Goal: Information Seeking & Learning: Find specific fact

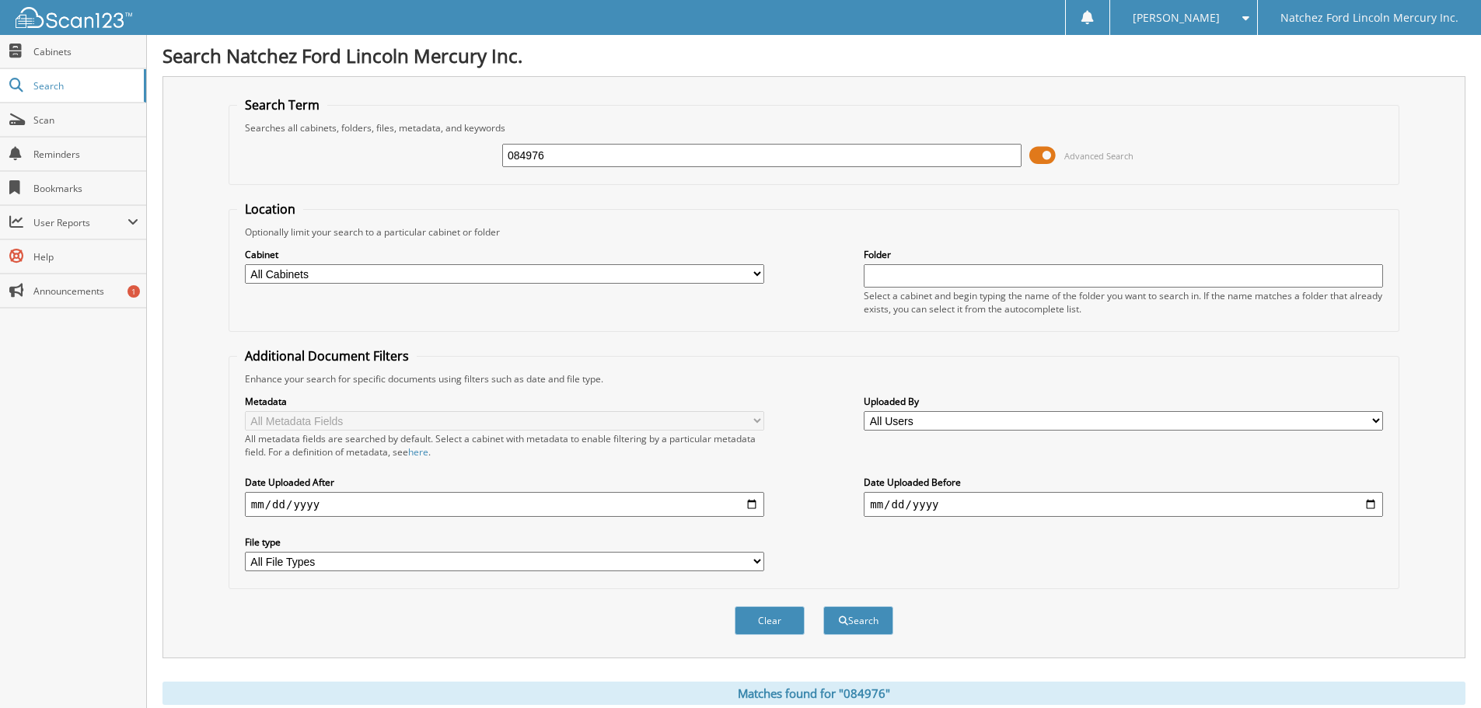
click at [566, 152] on input "084976" at bounding box center [761, 155] width 519 height 23
click at [565, 152] on input "084976" at bounding box center [761, 155] width 519 height 23
type input "384103"
click at [824, 607] on button "Search" at bounding box center [859, 621] width 70 height 29
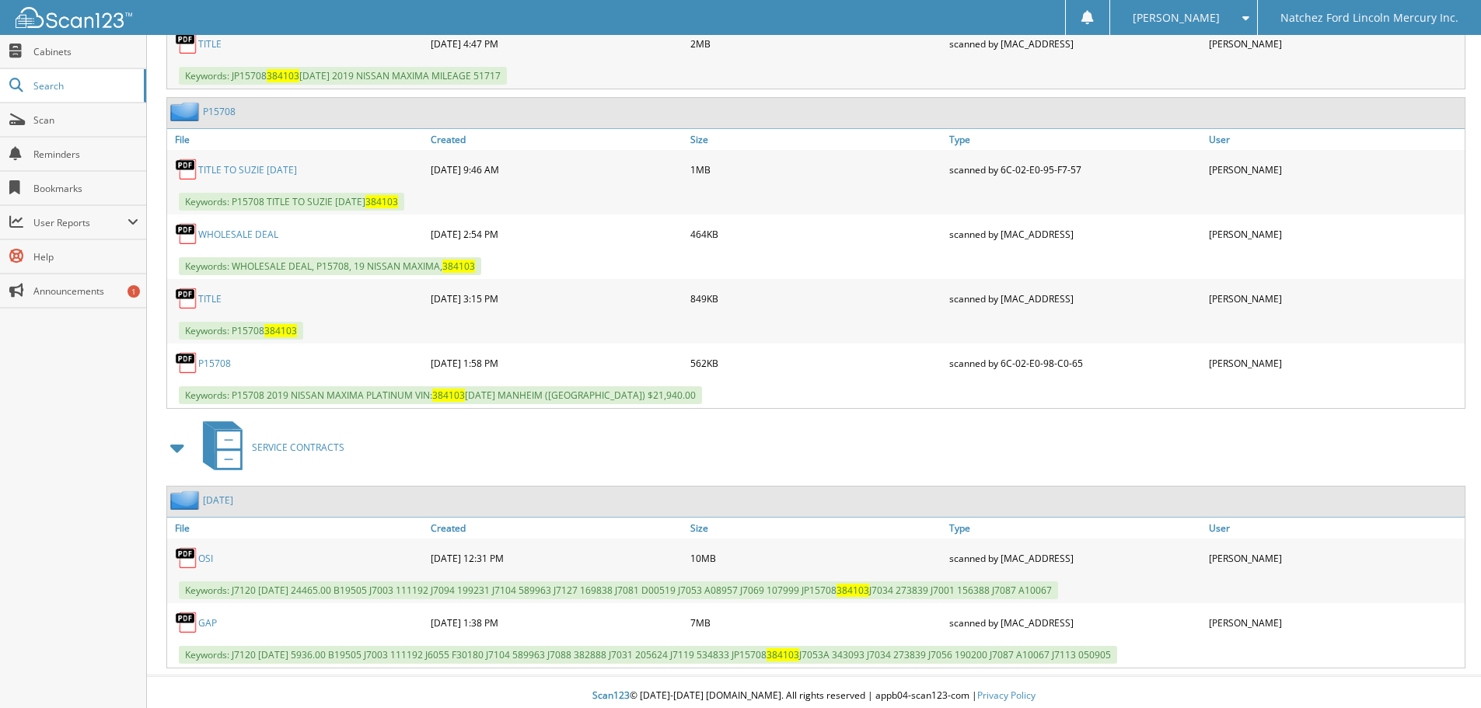
scroll to position [956, 0]
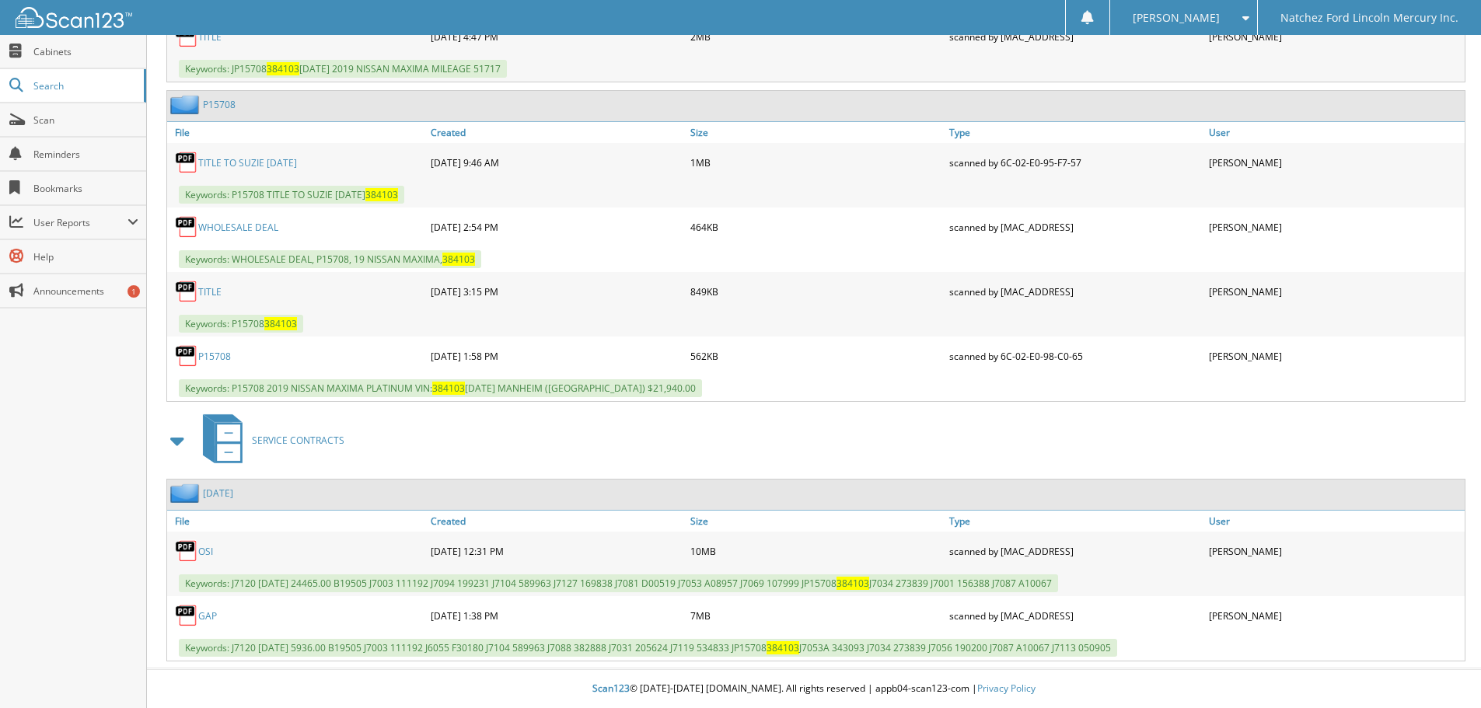
click at [207, 551] on link "OSI" at bounding box center [205, 551] width 15 height 13
click at [192, 616] on img at bounding box center [186, 615] width 23 height 23
click at [206, 619] on link "GAP" at bounding box center [207, 616] width 19 height 13
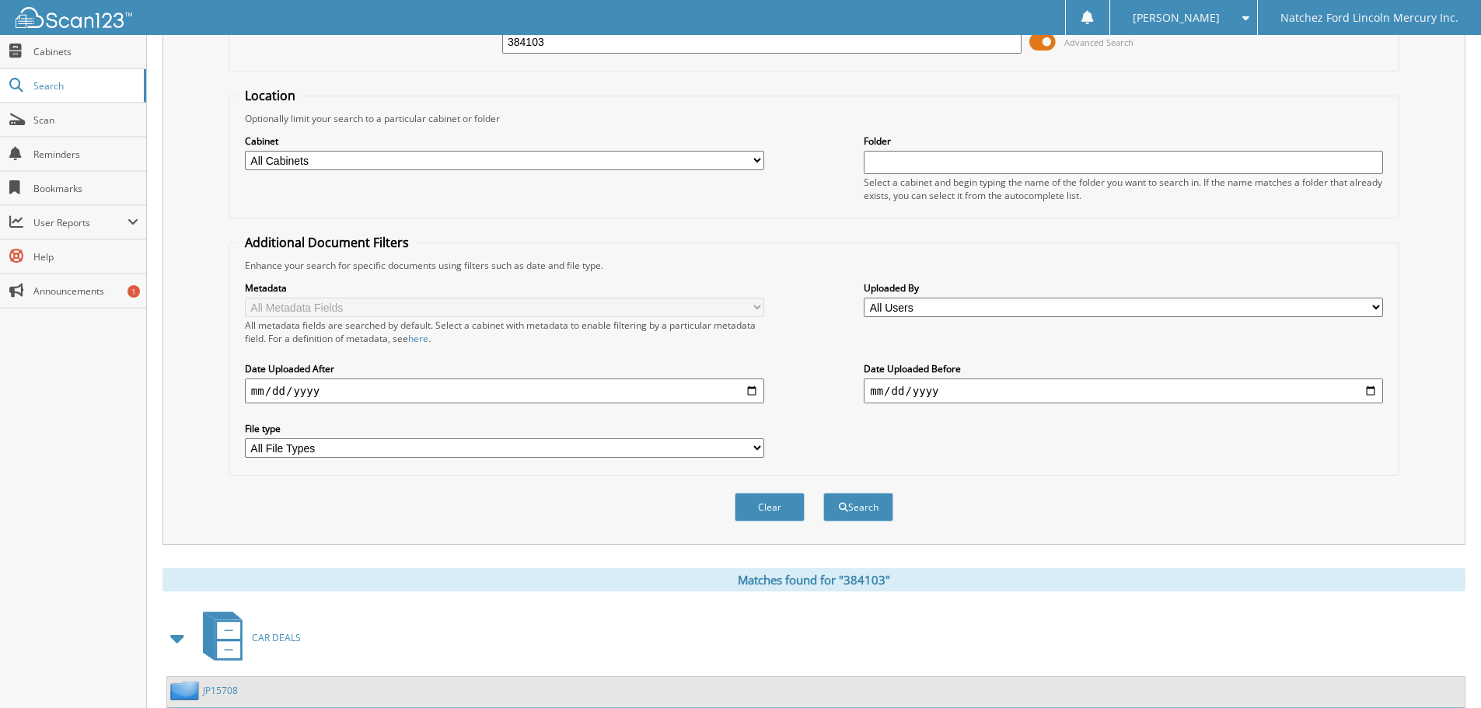
scroll to position [0, 0]
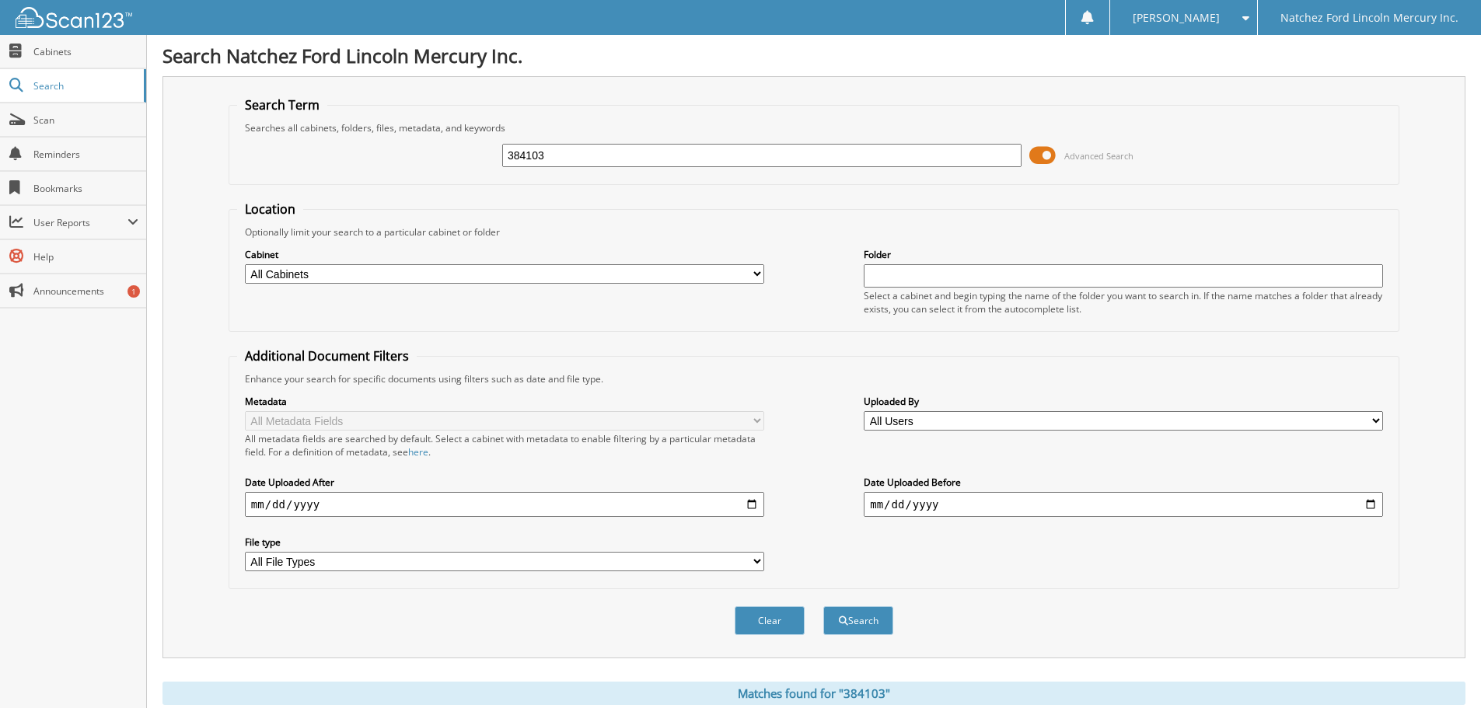
click at [567, 166] on input "384103" at bounding box center [761, 155] width 519 height 23
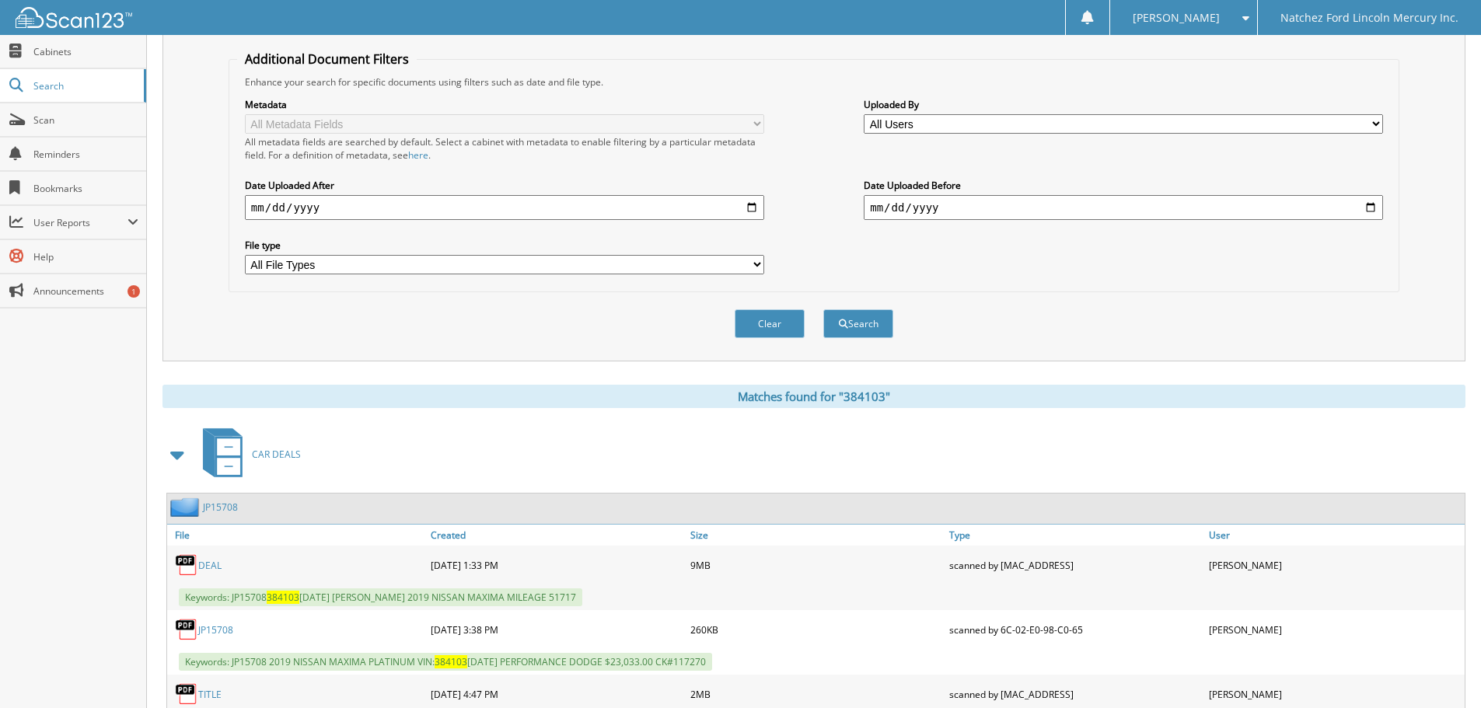
scroll to position [100, 0]
